Goal: Check status: Check status

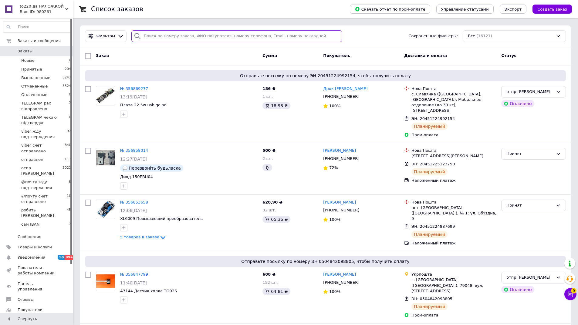
paste input "аманта"
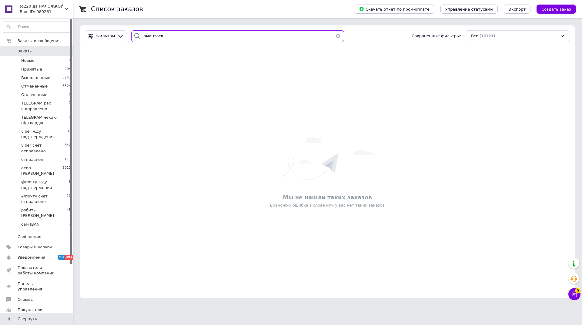
drag, startPoint x: 161, startPoint y: 37, endPoint x: 130, endPoint y: 39, distance: 31.0
click at [131, 39] on div "амантаєв" at bounding box center [237, 36] width 213 height 12
type input "амантаєв"
click at [25, 50] on span "Заказы" at bounding box center [25, 51] width 15 height 5
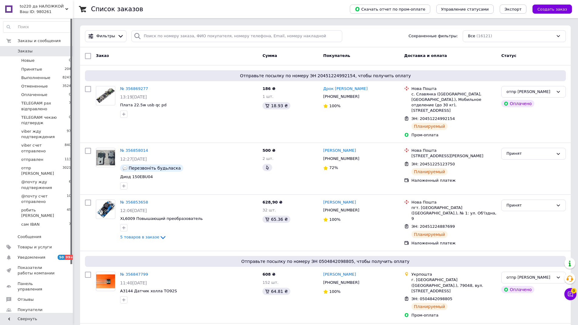
click at [17, 49] on span at bounding box center [9, 51] width 18 height 5
click at [29, 49] on span "Заказы" at bounding box center [25, 51] width 15 height 5
click at [22, 49] on span "Заказы" at bounding box center [25, 51] width 15 height 5
click at [21, 50] on span "Заказы" at bounding box center [25, 51] width 15 height 5
